Goal: Information Seeking & Learning: Learn about a topic

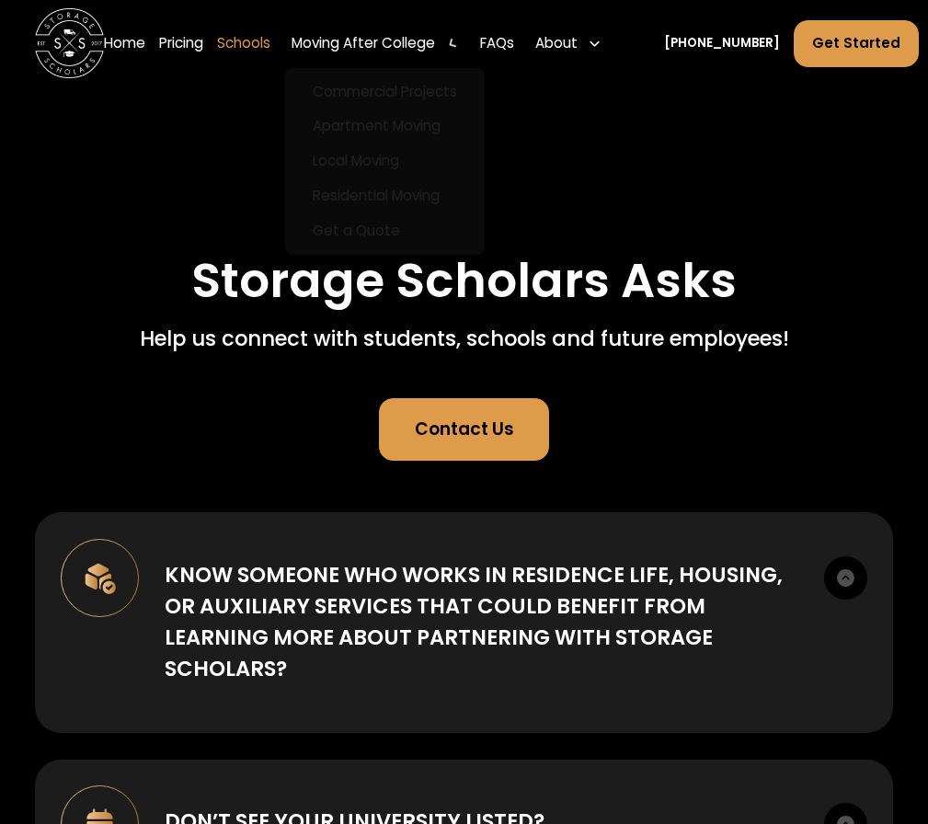
click at [239, 50] on link "Schools" at bounding box center [243, 43] width 53 height 49
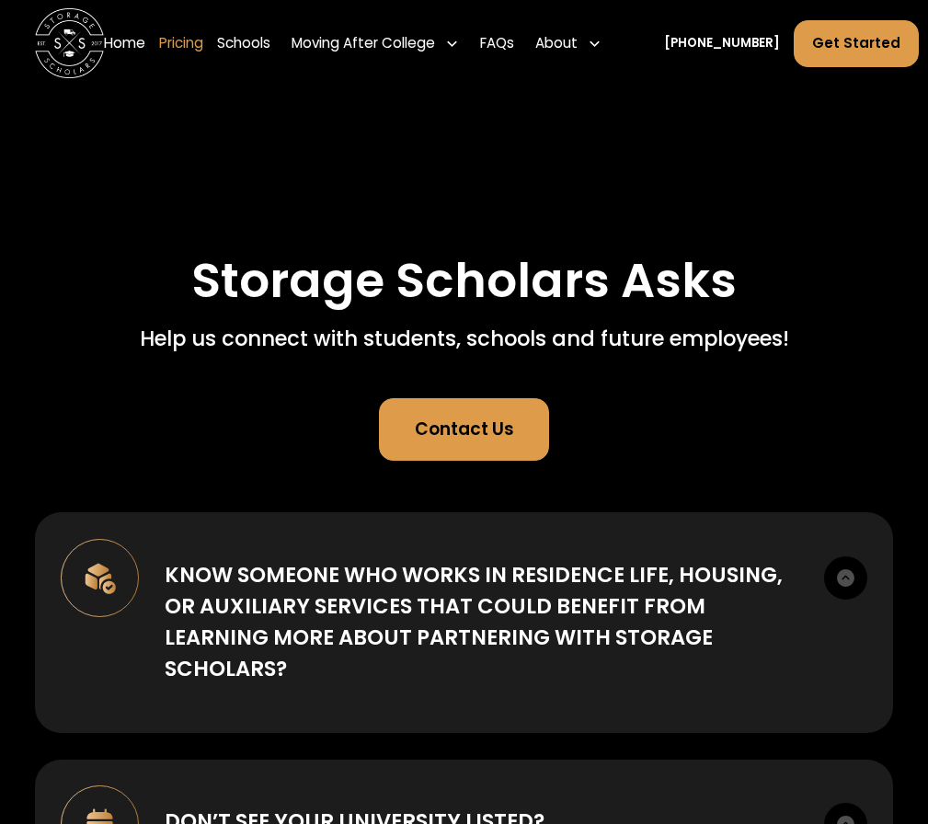
click at [178, 42] on link "Pricing" at bounding box center [181, 43] width 44 height 49
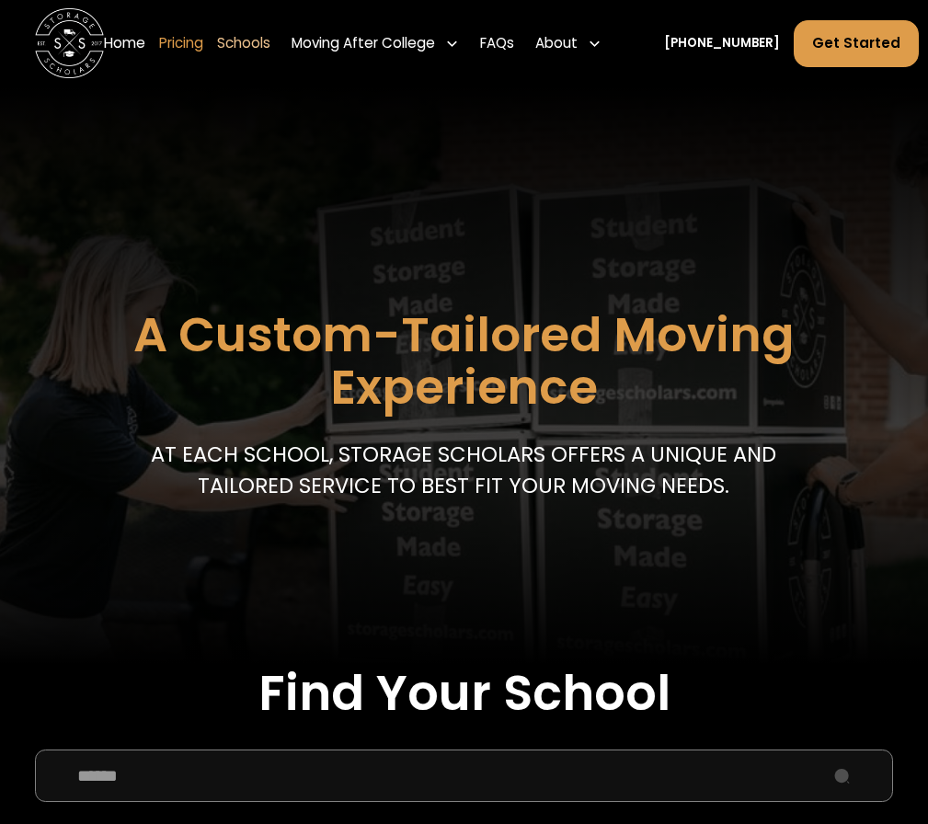
click at [178, 52] on link "Pricing" at bounding box center [181, 43] width 44 height 49
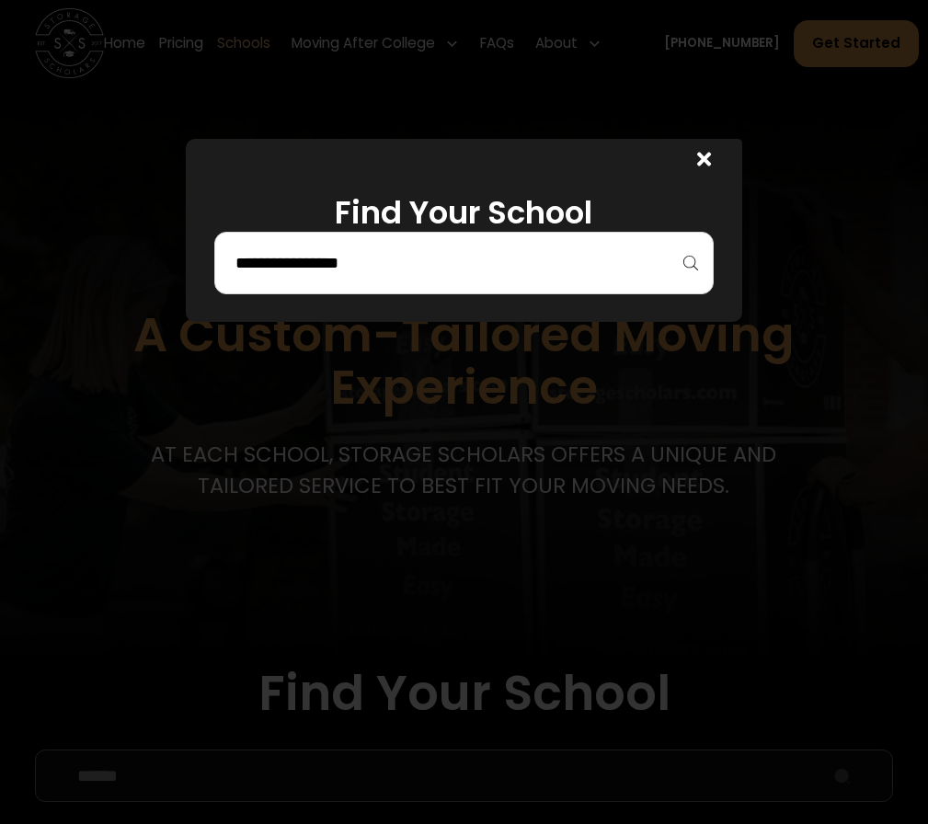
click at [569, 287] on div at bounding box center [464, 263] width 500 height 63
click at [552, 271] on input "search" at bounding box center [465, 262] width 462 height 31
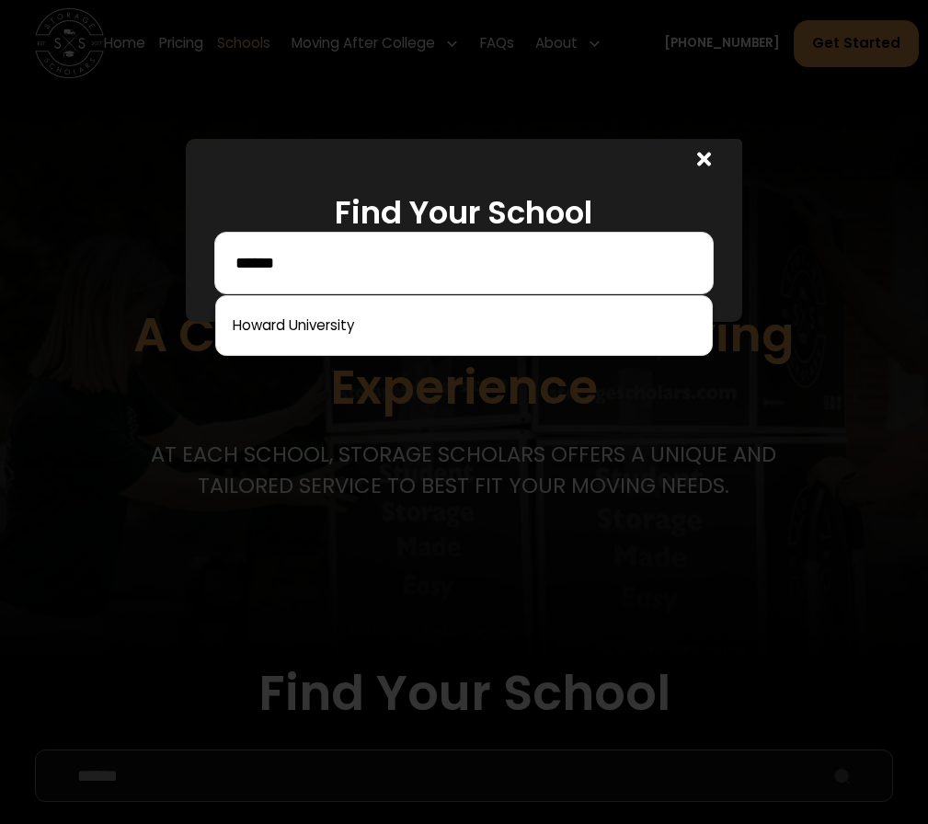
type input "******"
click at [446, 359] on div at bounding box center [464, 412] width 928 height 824
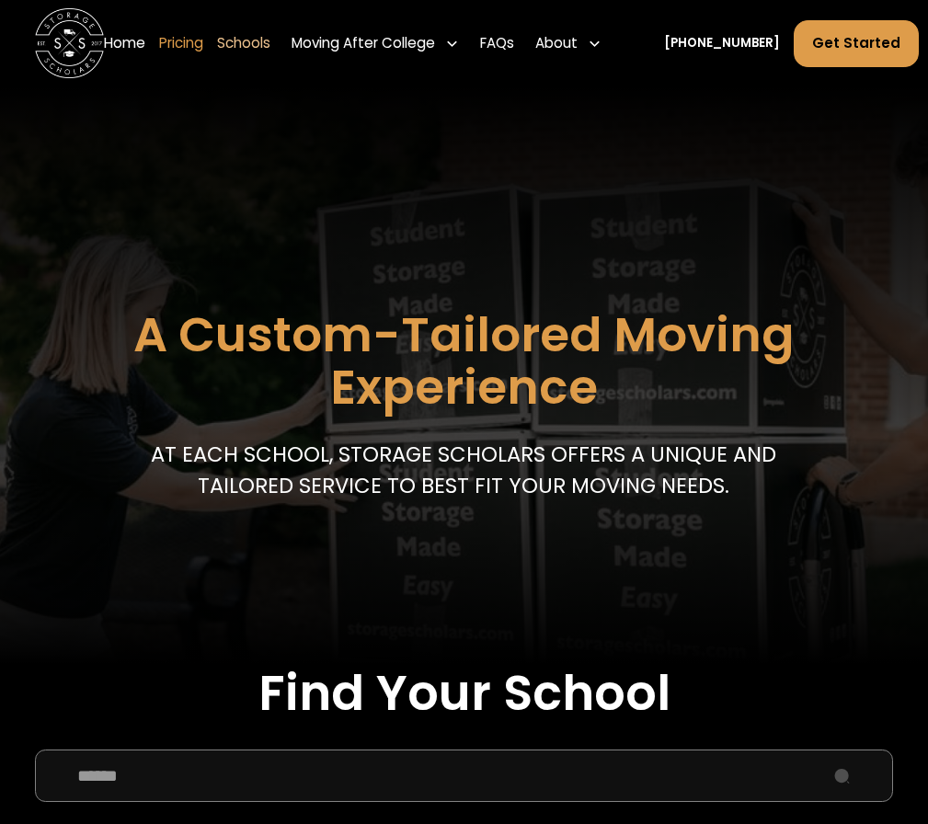
click at [189, 57] on link "Pricing" at bounding box center [181, 43] width 44 height 49
click at [250, 37] on link "Schools" at bounding box center [243, 43] width 53 height 49
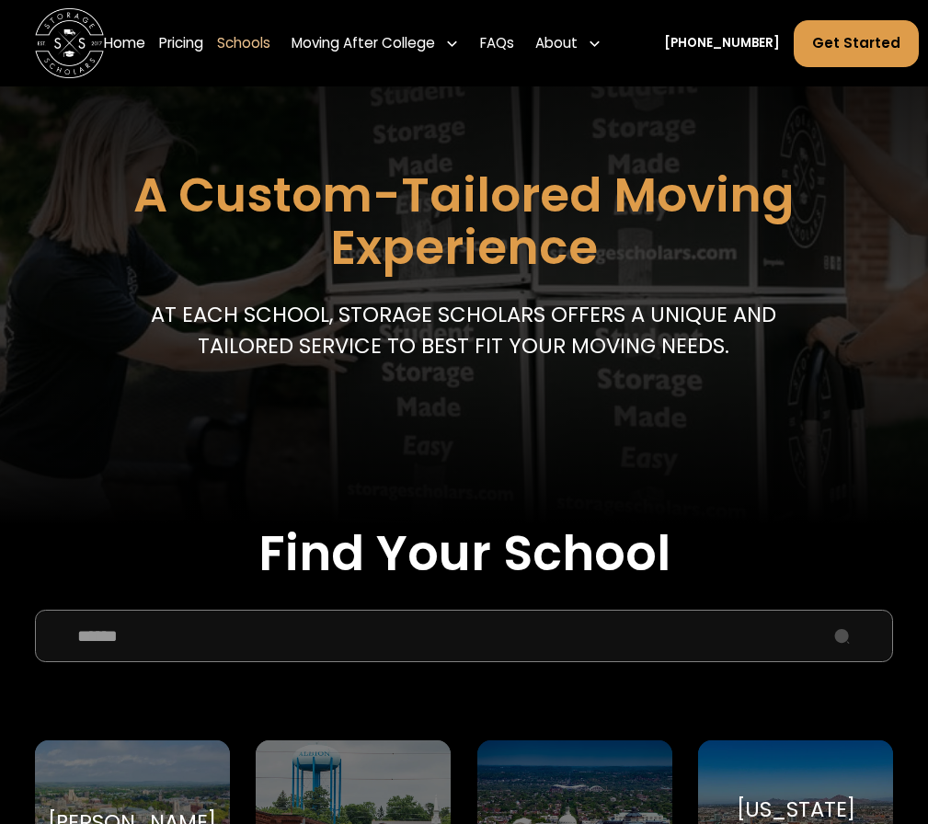
scroll to position [307, 0]
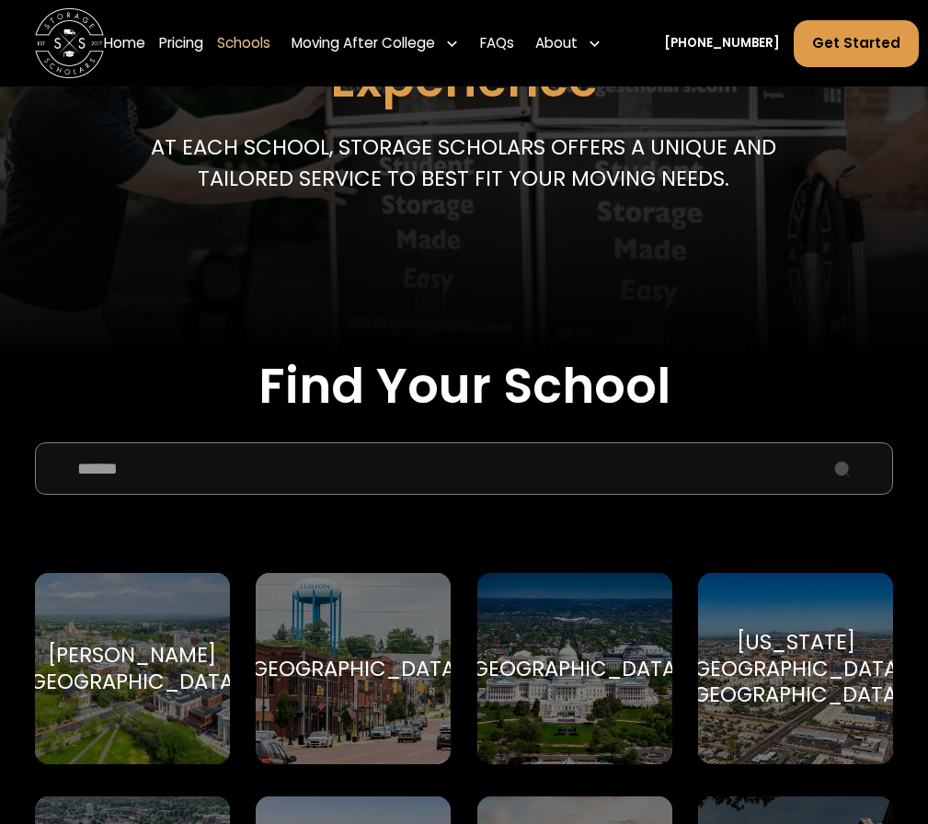
click at [334, 483] on input "School Select Form" at bounding box center [464, 468] width 859 height 52
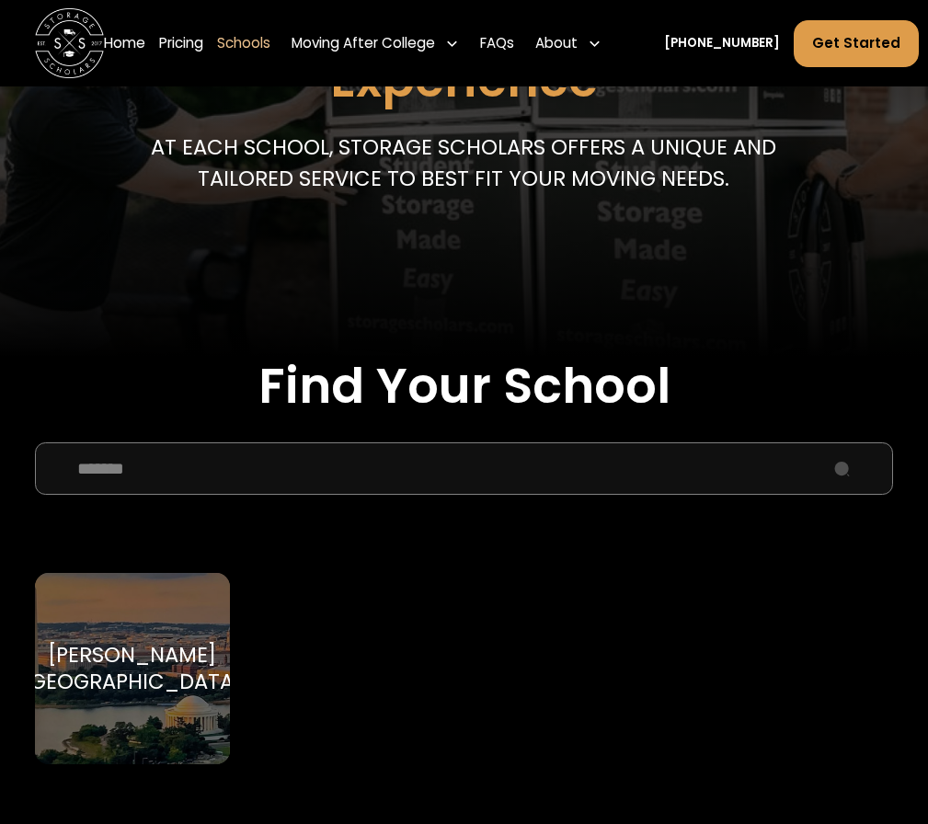
type input "******"
click at [159, 636] on div "Howard University Howard University" at bounding box center [132, 668] width 195 height 191
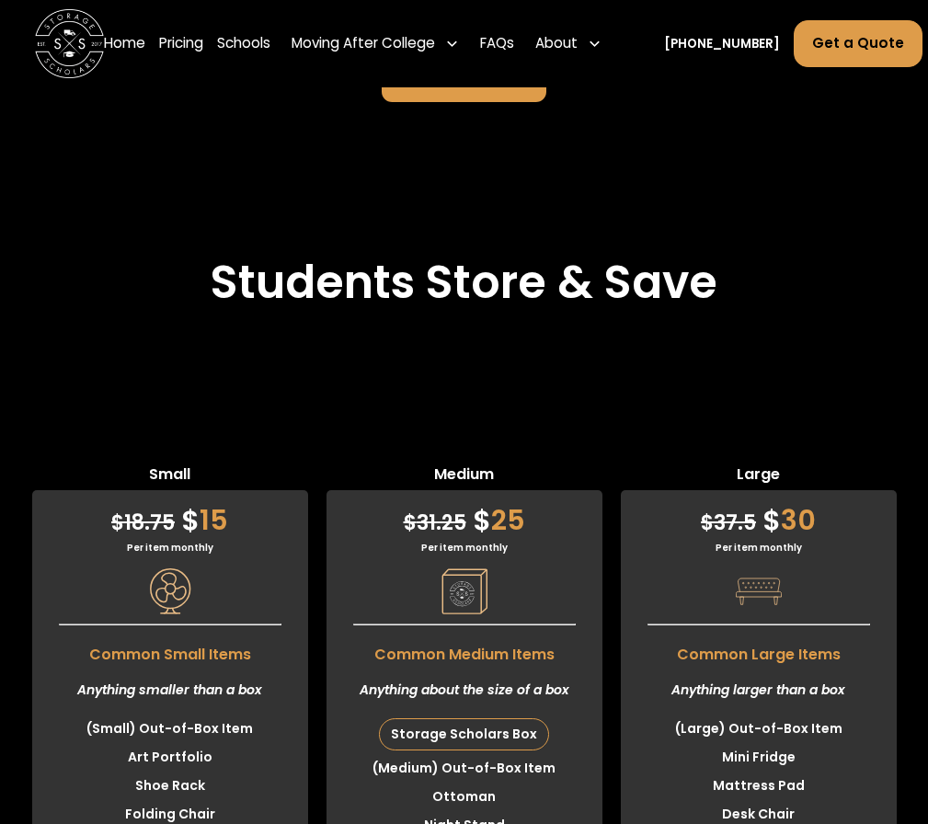
scroll to position [4147, 0]
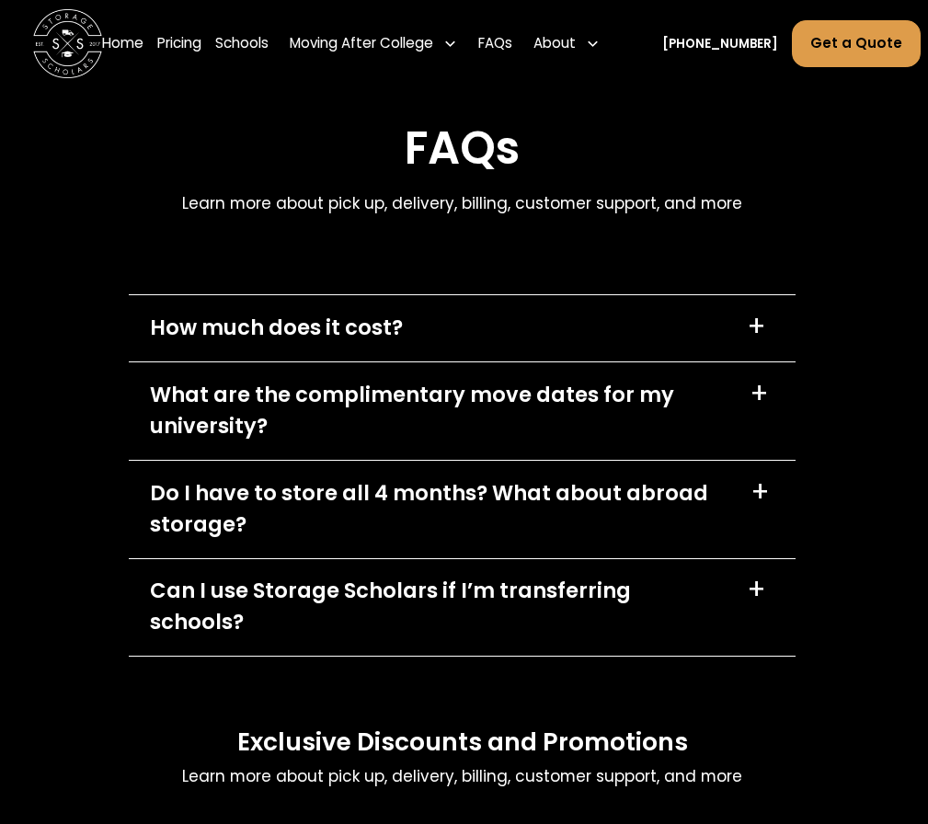
click at [309, 380] on div "What are the complimentary move dates for my university?" at bounding box center [440, 411] width 580 height 63
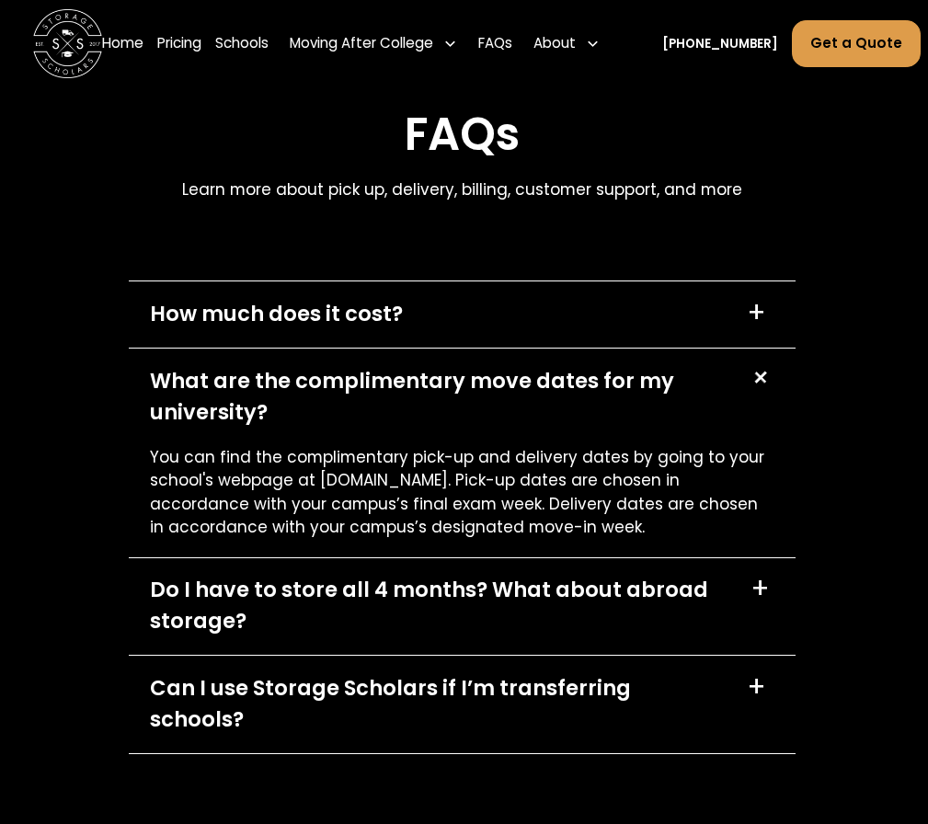
scroll to position [7778, 2]
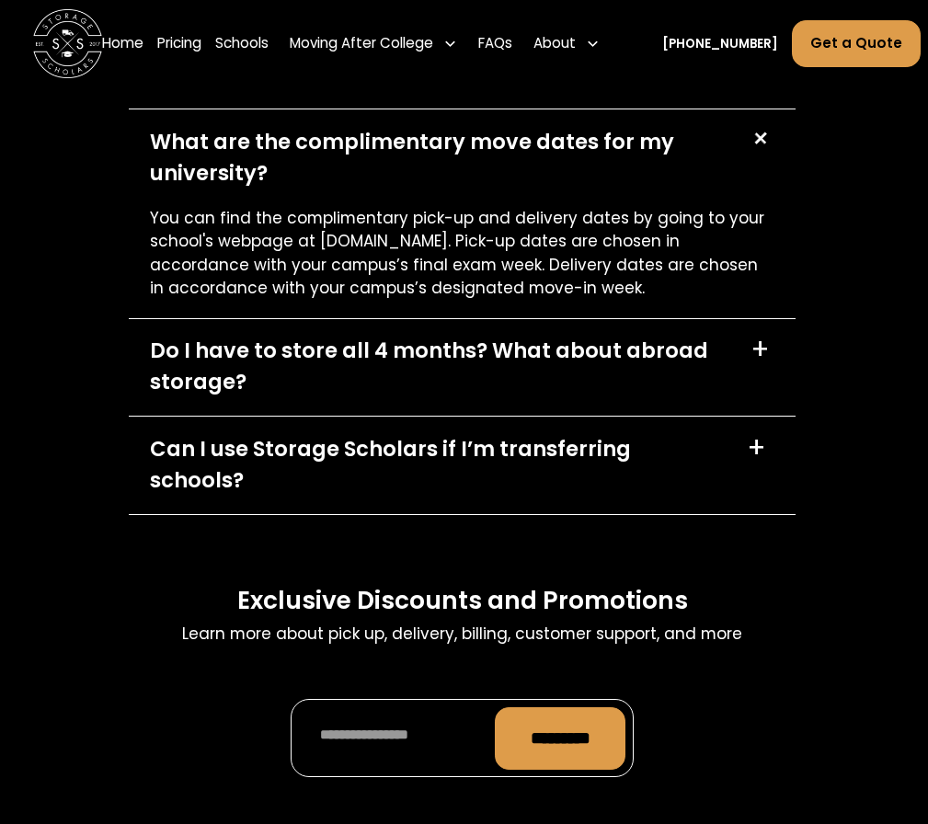
click at [414, 385] on div "Do I have to store all 4 months? What about abroad storage? +" at bounding box center [462, 368] width 667 height 98
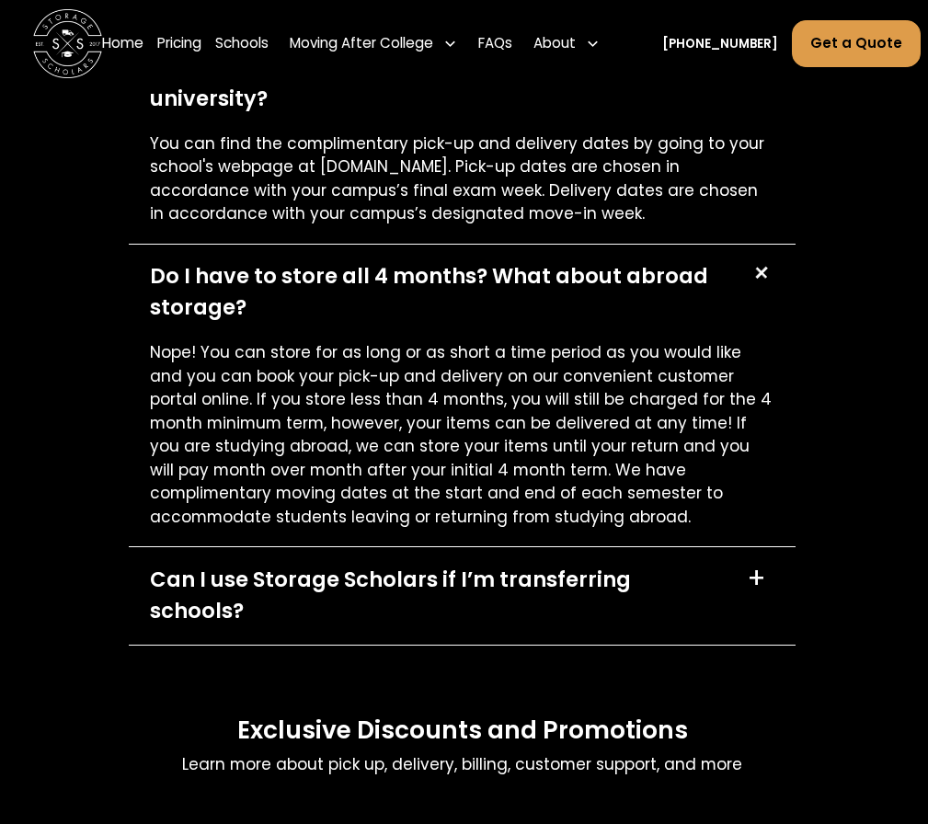
scroll to position [8086, 2]
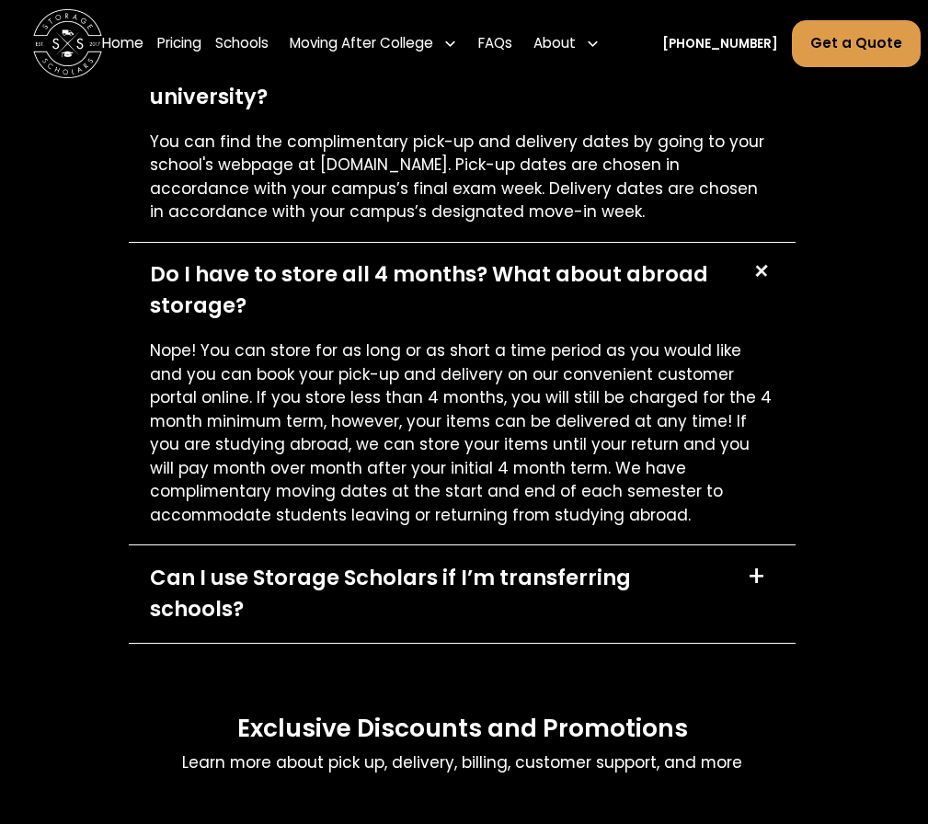
click at [392, 567] on div "Can I use Storage Scholars if I’m transferring schools? +" at bounding box center [462, 595] width 667 height 98
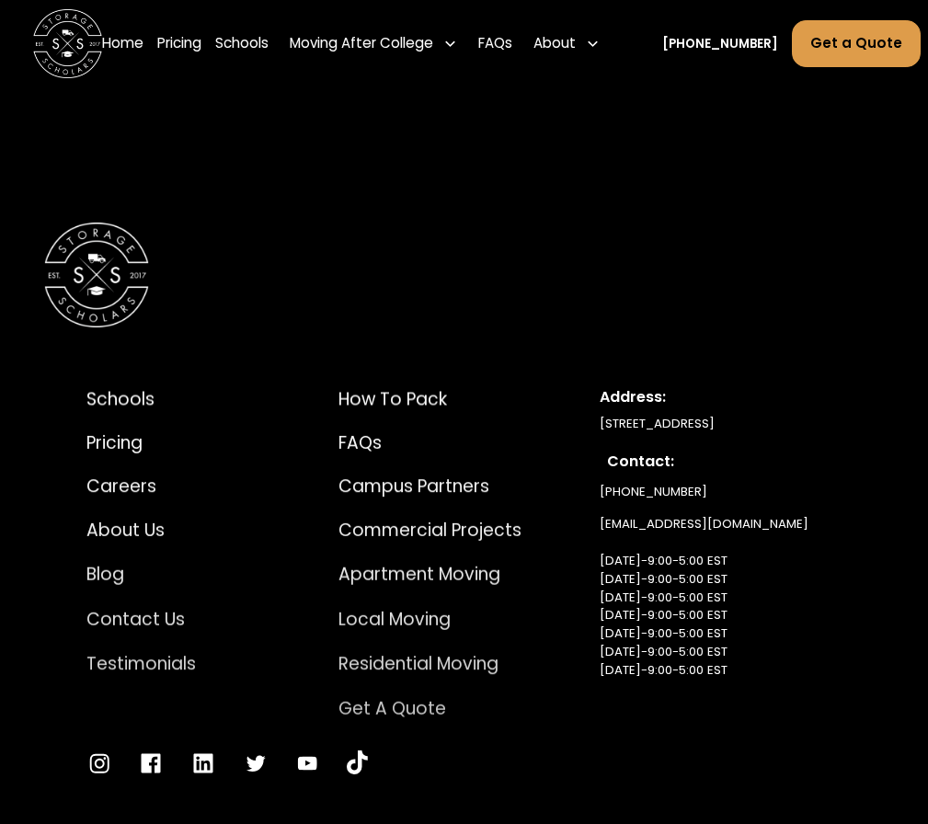
scroll to position [8988, 2]
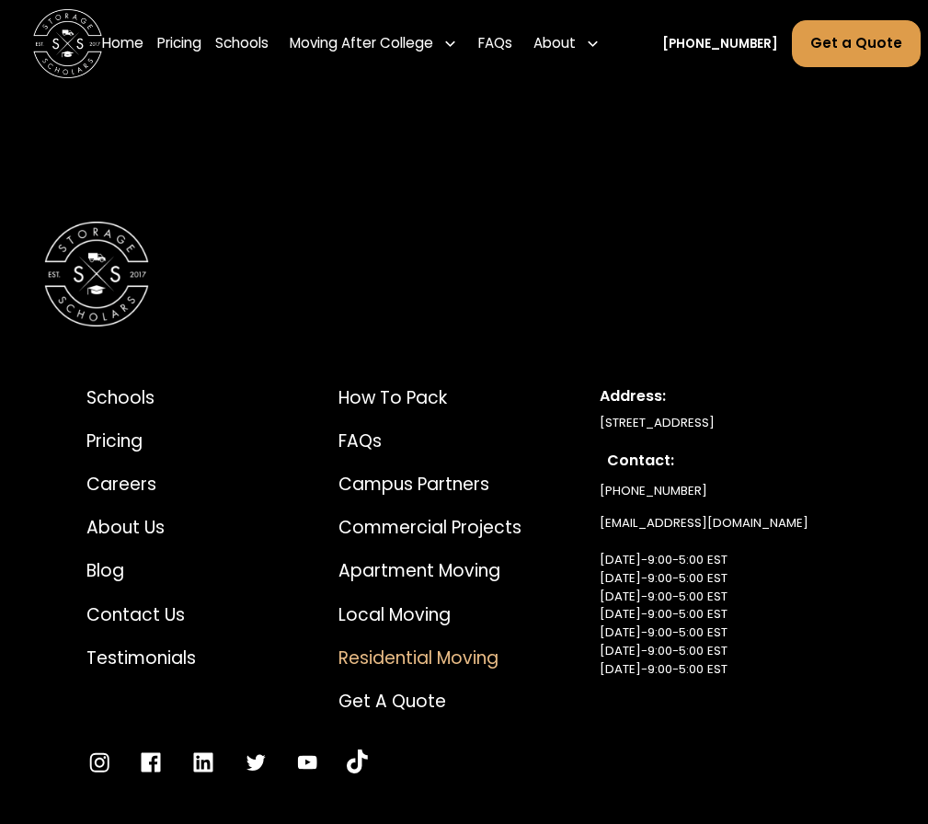
click at [410, 646] on div "Residential Moving" at bounding box center [430, 659] width 183 height 26
click at [339, 603] on div "Local Moving" at bounding box center [430, 616] width 183 height 26
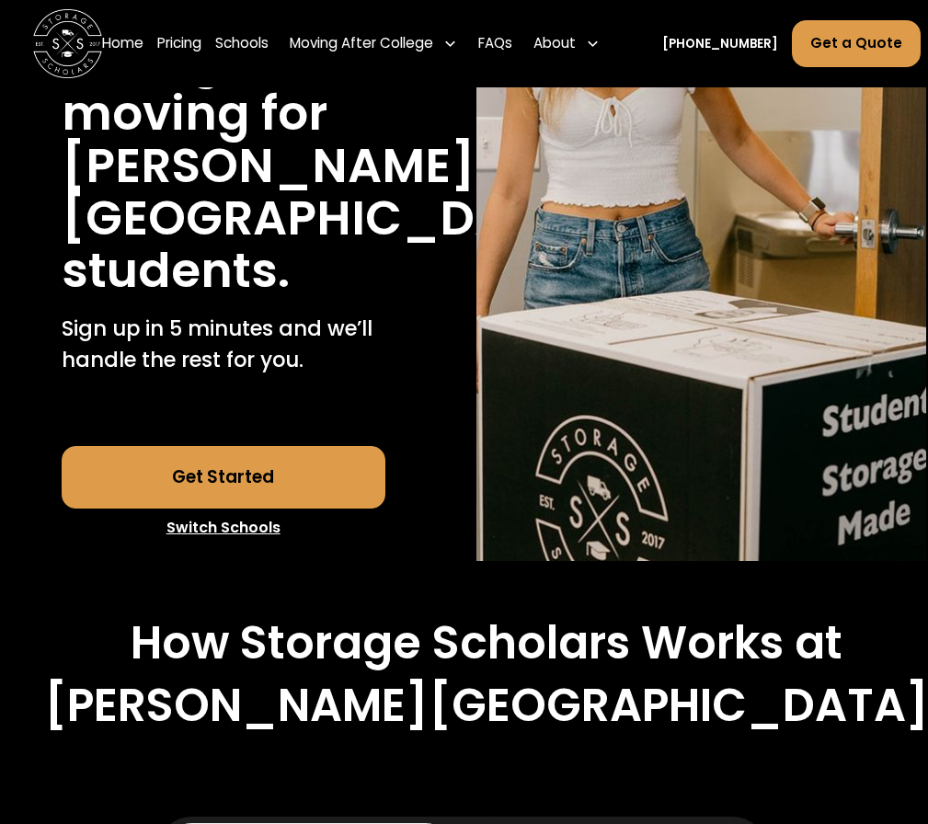
scroll to position [0, 2]
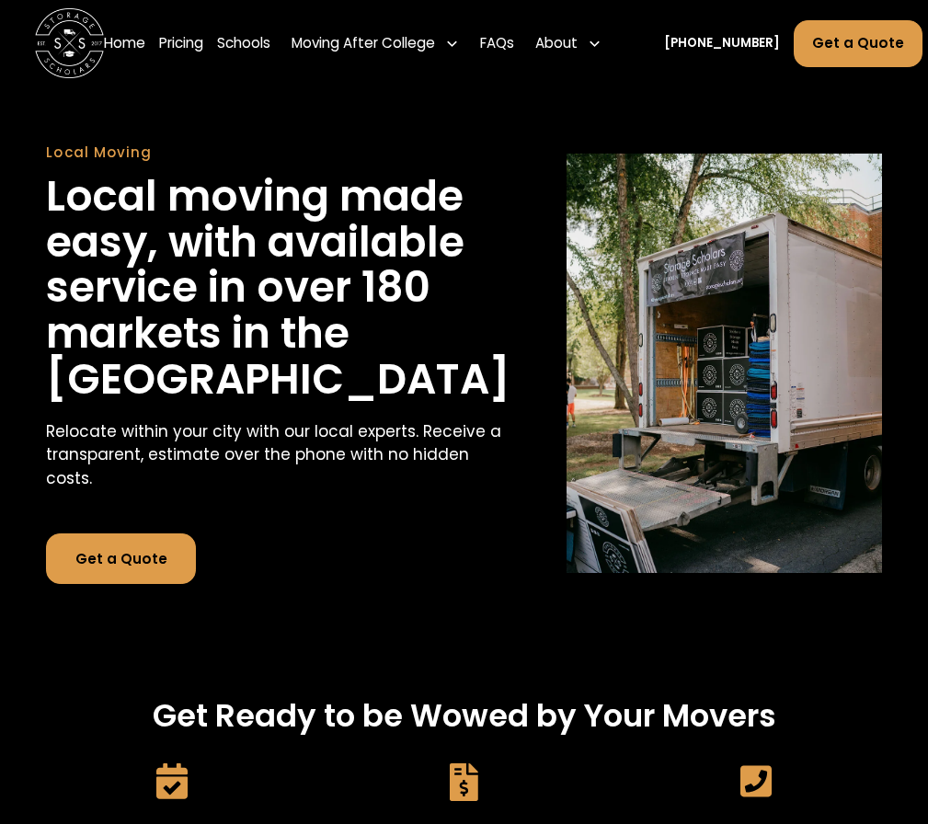
click at [135, 584] on link "Get a Quote" at bounding box center [120, 559] width 149 height 51
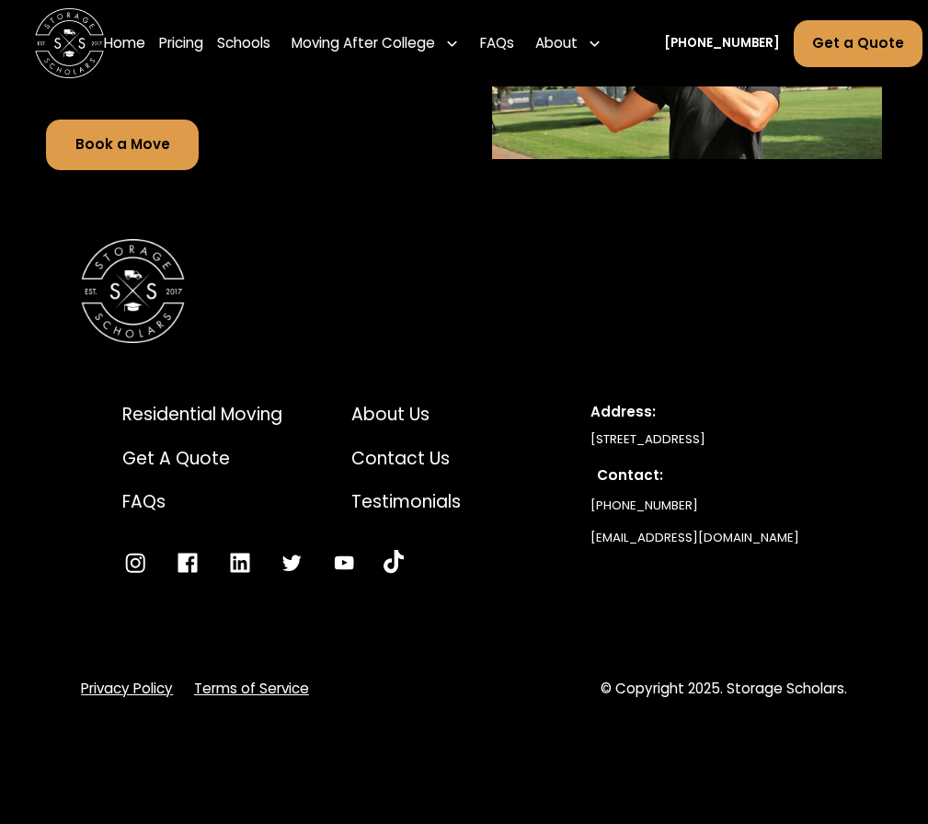
scroll to position [3819, 0]
click at [140, 495] on div "FAQs" at bounding box center [202, 502] width 160 height 26
